Goal: Information Seeking & Learning: Understand process/instructions

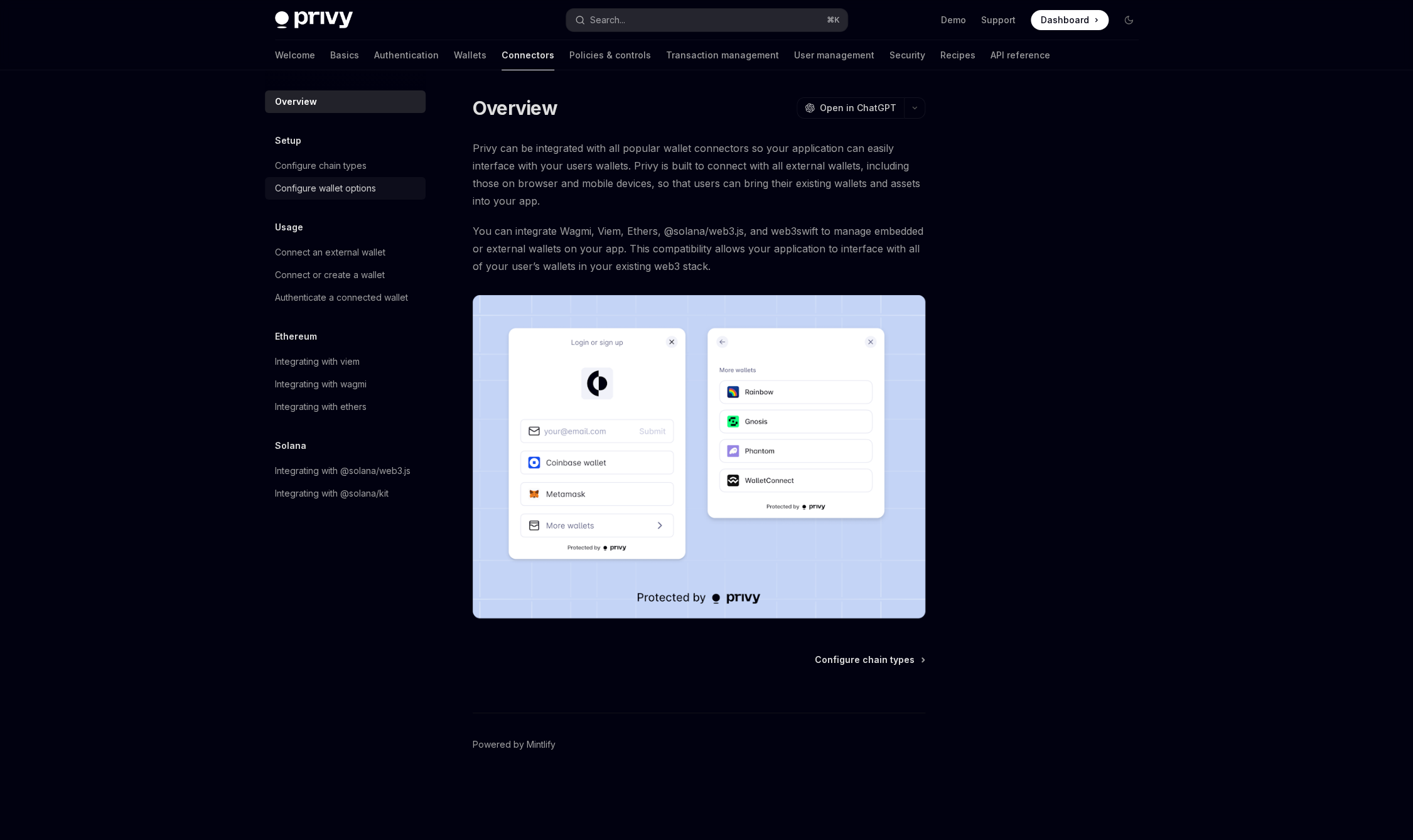
click at [322, 190] on div "Configure wallet options" at bounding box center [326, 188] width 101 height 15
type textarea "*"
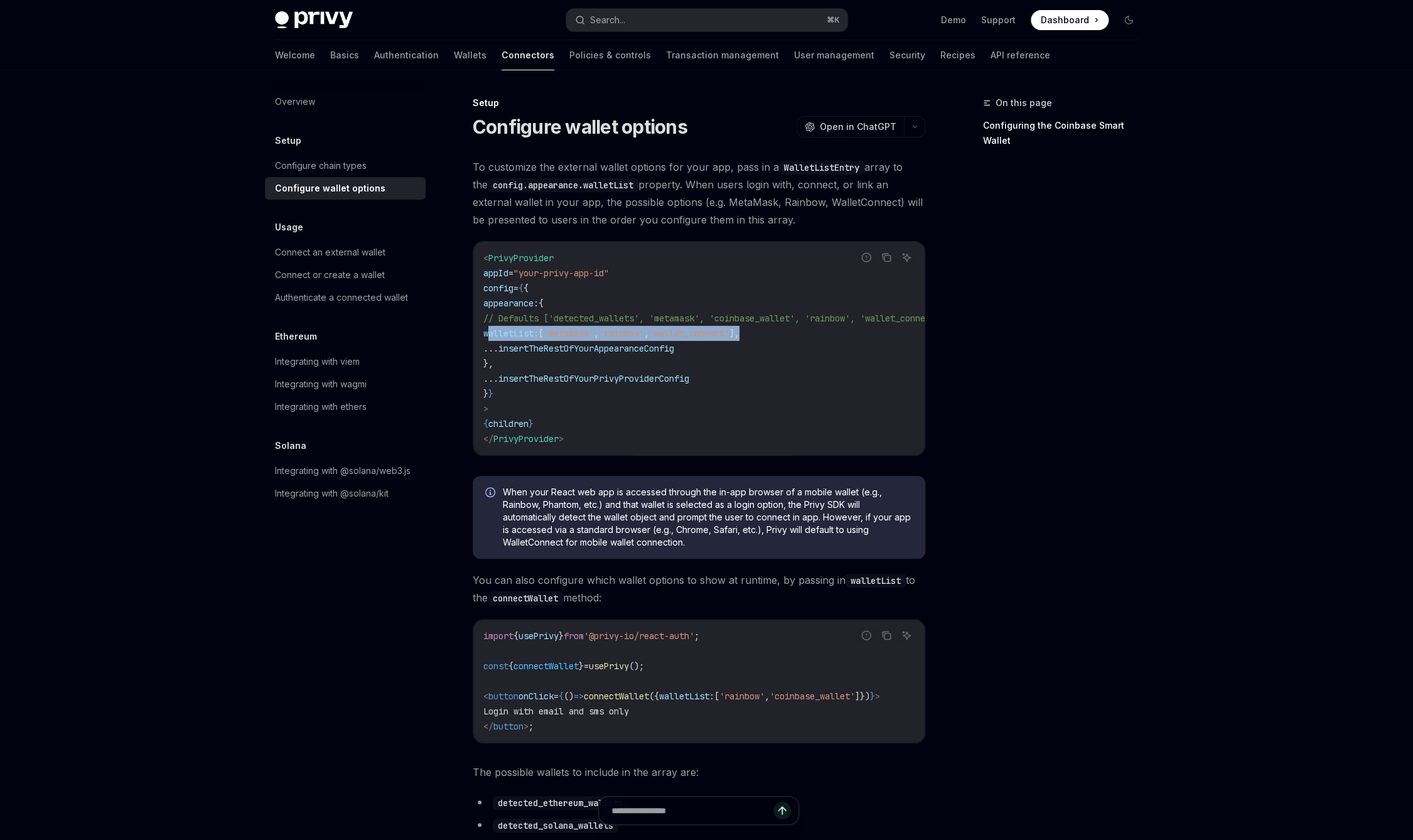
drag, startPoint x: 824, startPoint y: 340, endPoint x: 489, endPoint y: 335, distance: 335.0
click at [489, 335] on code "< PrivyProvider appId = "your-privy-app-id" config = { { appearance: { // Defau…" at bounding box center [730, 347] width 492 height 196
copy span "walletList: [ 'metamask' , 'rainbow' , 'wallet_connect' ],"
click at [616, 367] on code "< PrivyProvider appId = "your-privy-app-id" config = { { appearance: { // Defau…" at bounding box center [730, 347] width 492 height 196
drag, startPoint x: 667, startPoint y: 320, endPoint x: 585, endPoint y: 322, distance: 82.0
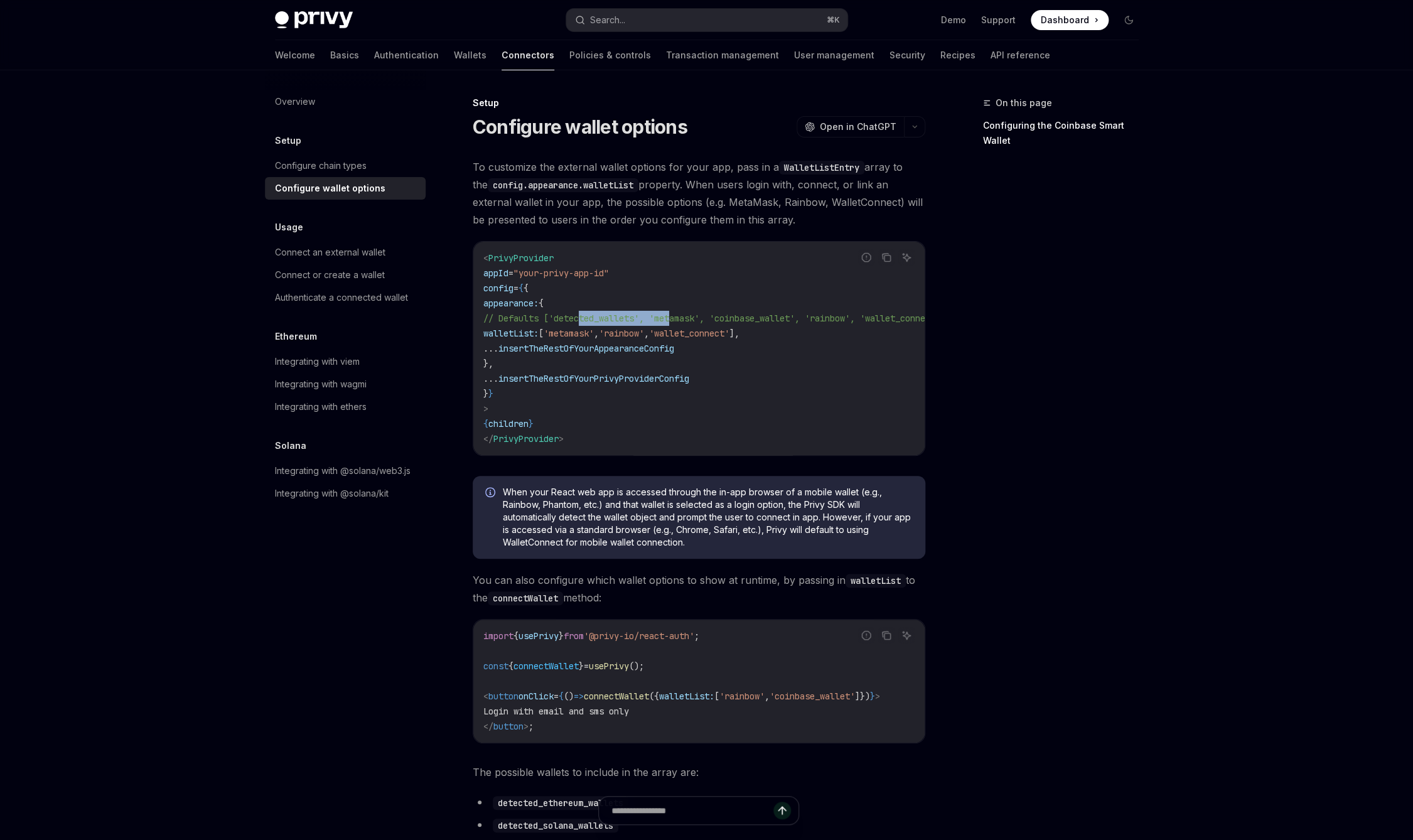
click at [585, 322] on span "// Defaults ['detected_wallets', 'metamask', 'coinbase_wallet', 'rainbow', 'wal…" at bounding box center [714, 317] width 462 height 11
copy span "'detected_wallets'"
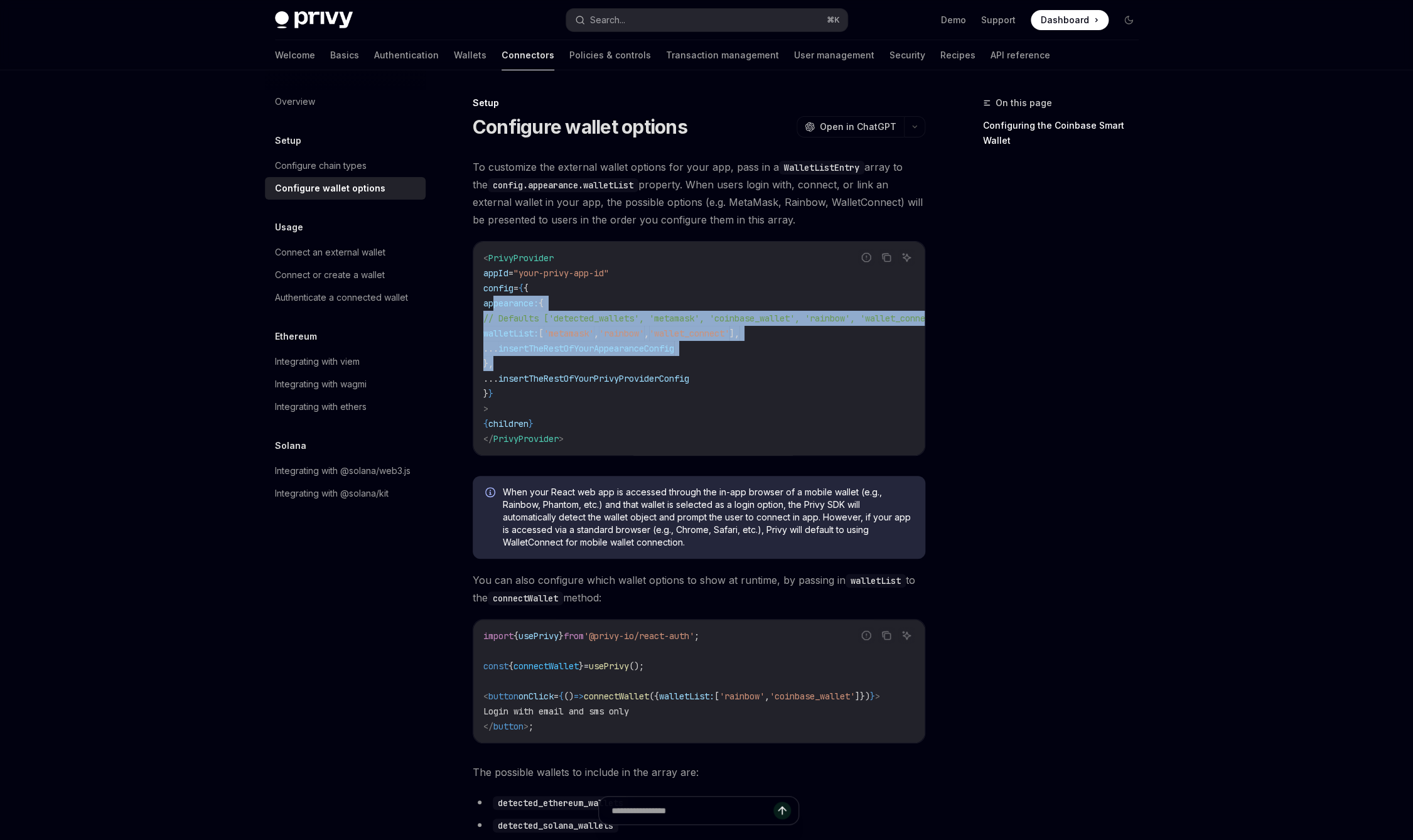
drag, startPoint x: 495, startPoint y: 305, endPoint x: 559, endPoint y: 367, distance: 89.1
click at [559, 367] on code "< PrivyProvider appId = "your-privy-app-id" config = { { appearance: { // Defau…" at bounding box center [730, 347] width 492 height 196
copy code "appearance: { // Defaults ['detected_wallets', 'metamask', 'coinbase_wallet', '…"
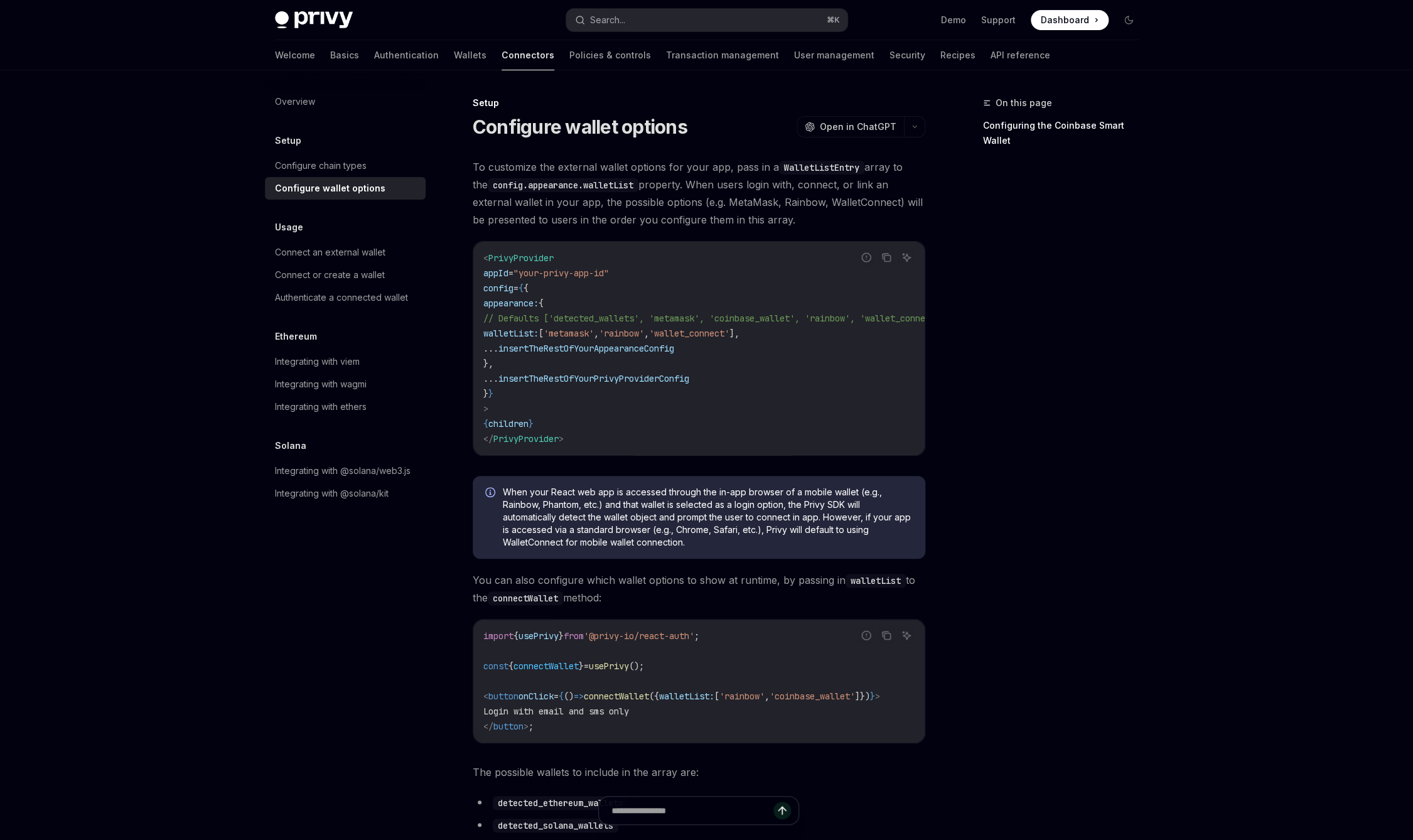
click at [563, 363] on code "< PrivyProvider appId = "your-privy-app-id" config = { { appearance: { // Defau…" at bounding box center [730, 347] width 492 height 196
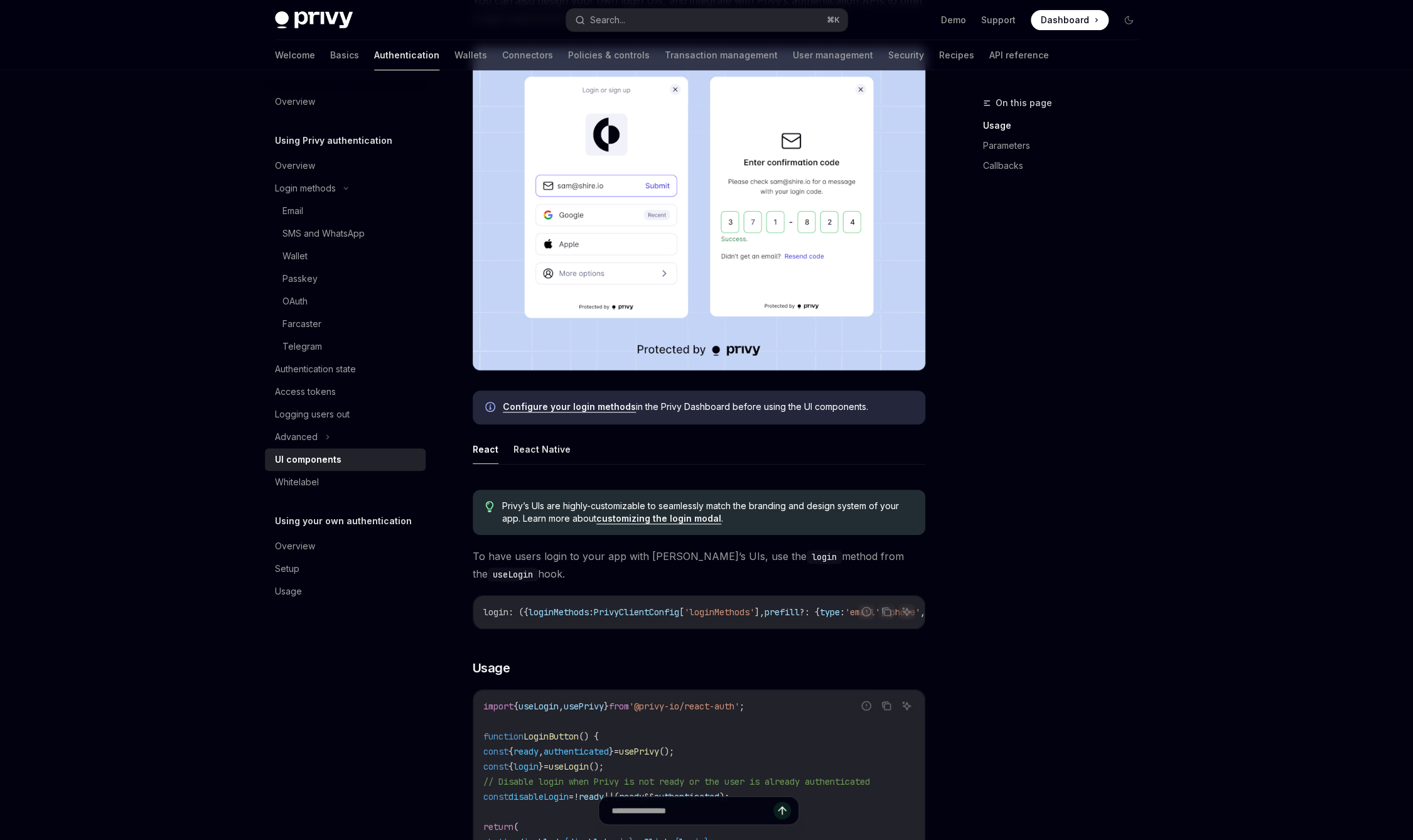
scroll to position [259, 0]
